Goal: Check status

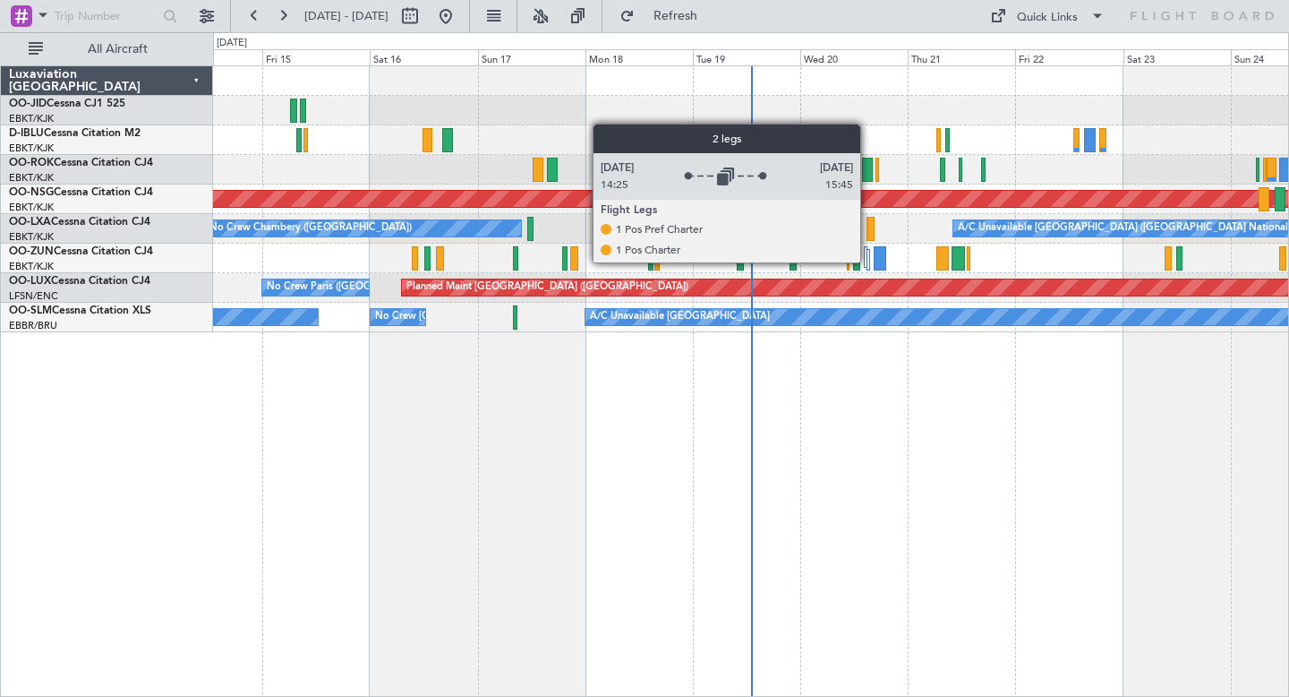
click at [869, 261] on div at bounding box center [869, 259] width 4 height 21
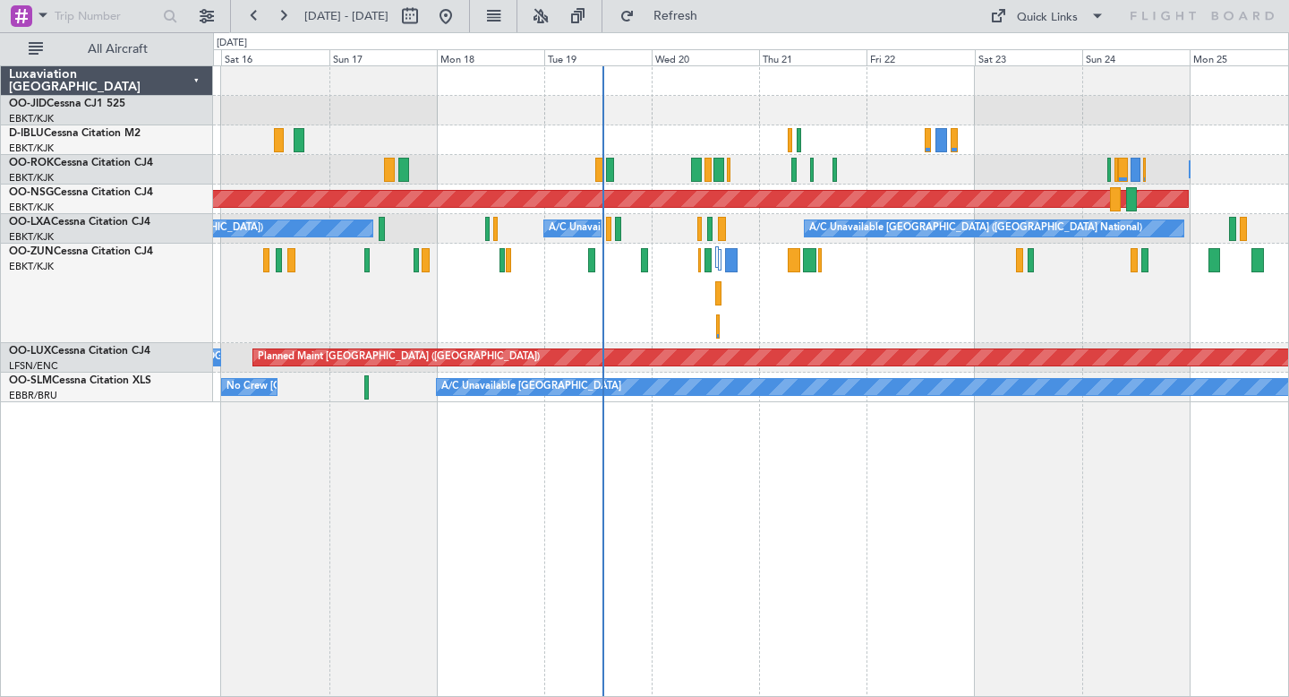
click at [635, 116] on div at bounding box center [750, 111] width 1075 height 30
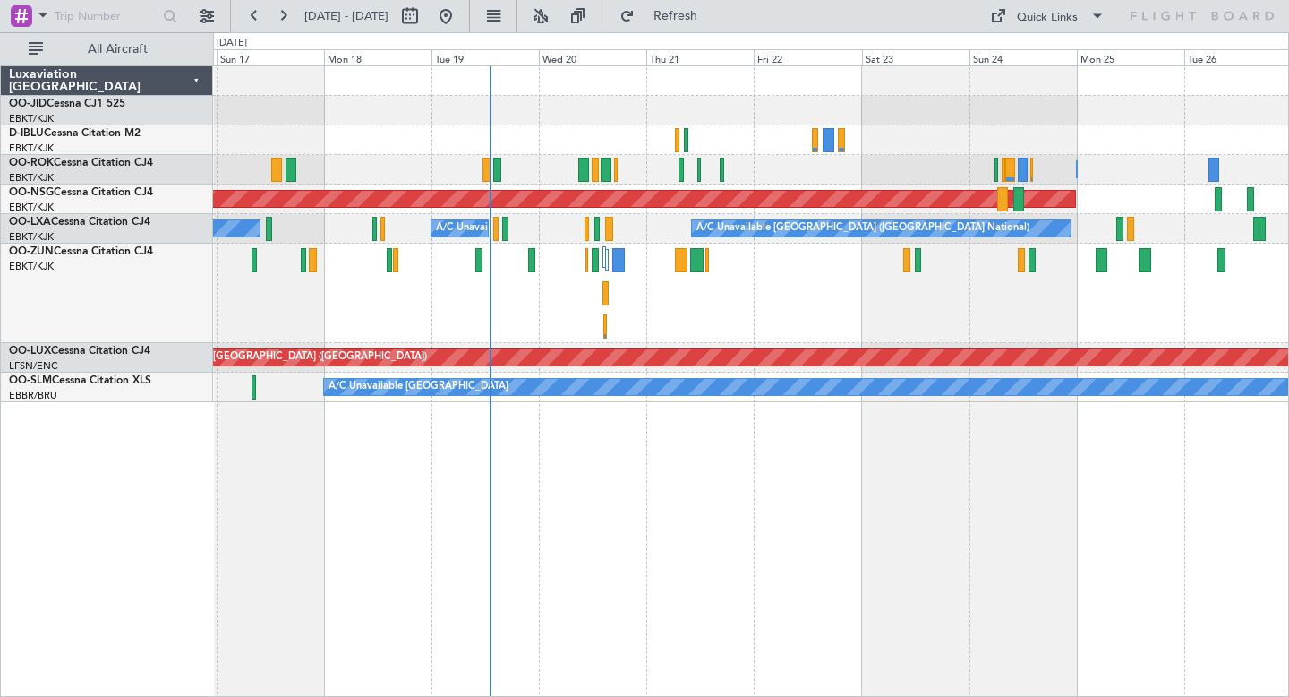
click at [638, 294] on div "Planned Maint Kortrijk-[GEOGRAPHIC_DATA] Unplanned Maint [GEOGRAPHIC_DATA] ([GE…" at bounding box center [750, 293] width 1075 height 99
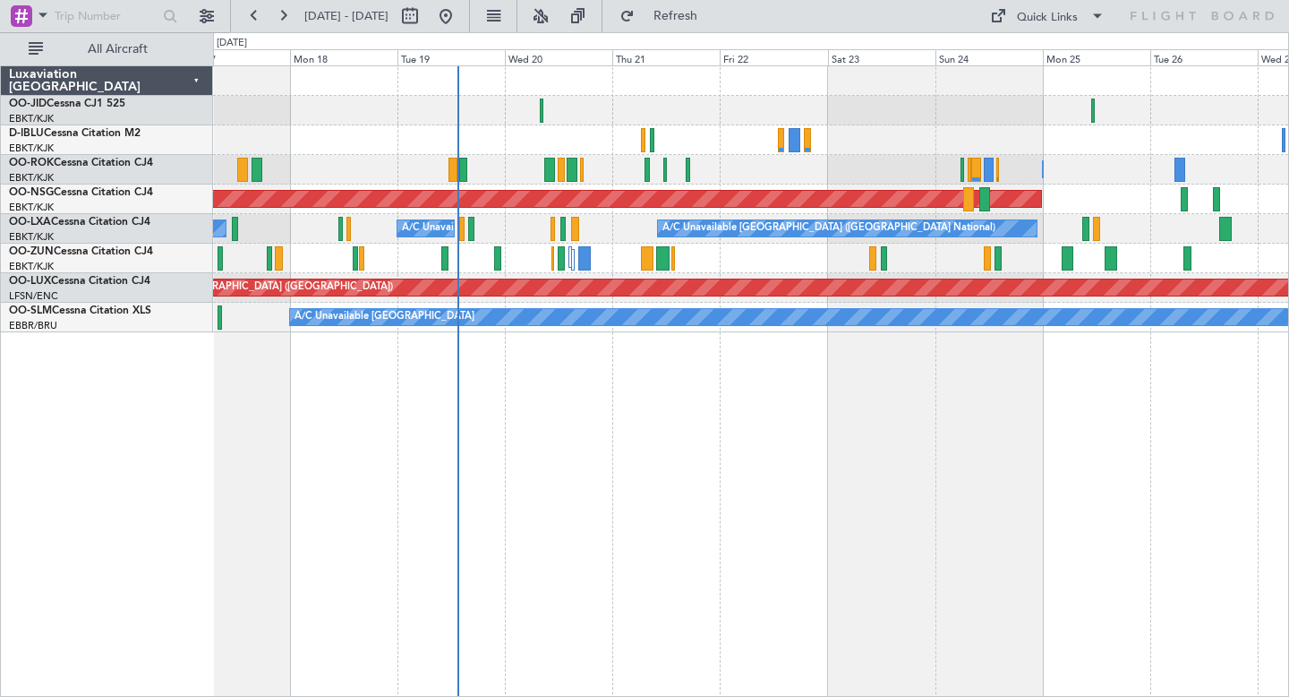
click at [621, 239] on div "No Crew Chambery ([GEOGRAPHIC_DATA]) A/C Unavailable [GEOGRAPHIC_DATA] ([GEOGRA…" at bounding box center [750, 229] width 1075 height 30
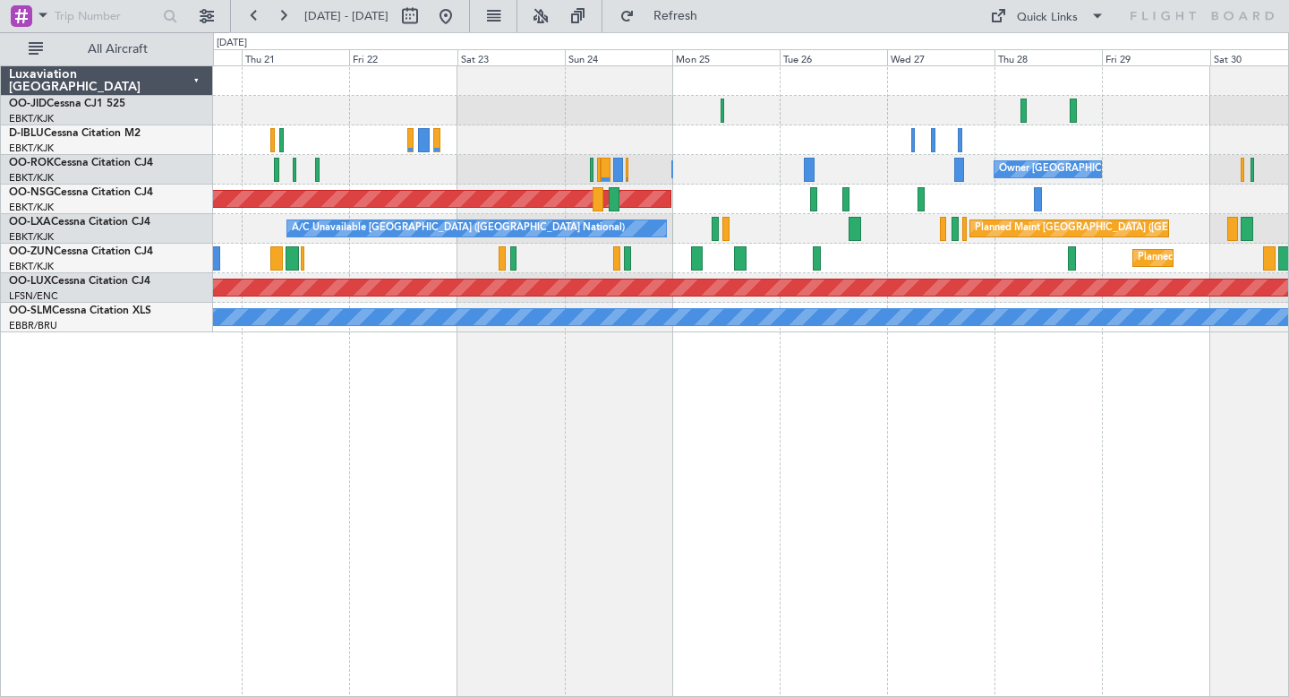
click at [595, 124] on div "Planned Maint Kortrijk-[GEOGRAPHIC_DATA]" at bounding box center [750, 111] width 1075 height 30
